Goal: Task Accomplishment & Management: Contribute content

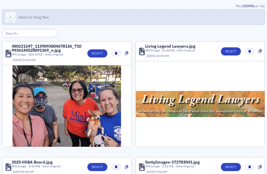
click at [79, 19] on button "Select or drag files" at bounding box center [133, 17] width 263 height 16
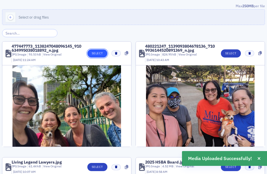
click at [98, 52] on button "Select" at bounding box center [97, 53] width 20 height 8
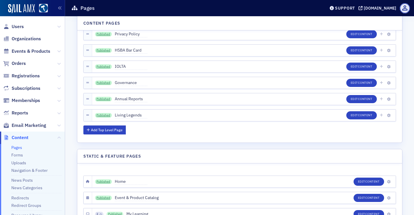
scroll to position [40, 0]
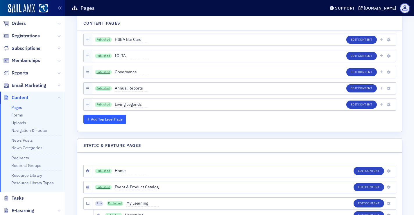
click at [119, 115] on button "Add Top Level Page" at bounding box center [104, 119] width 43 height 9
click at [125, 104] on span "New Page" at bounding box center [131, 105] width 33 height 6
click at [125, 104] on input "New Page" at bounding box center [142, 105] width 55 height 8
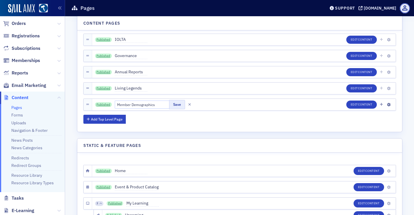
type input "Member Demographics"
click at [169, 107] on button "Save" at bounding box center [177, 104] width 16 height 9
click at [357, 74] on button "Edit Content" at bounding box center [361, 72] width 30 height 8
click at [362, 102] on span "Content" at bounding box center [365, 104] width 15 height 4
